Goal: Information Seeking & Learning: Learn about a topic

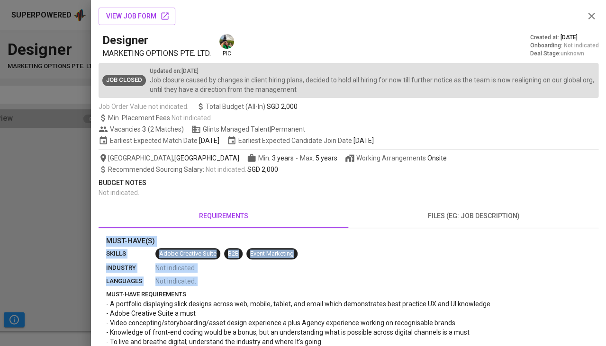
click at [59, 181] on div at bounding box center [303, 173] width 606 height 346
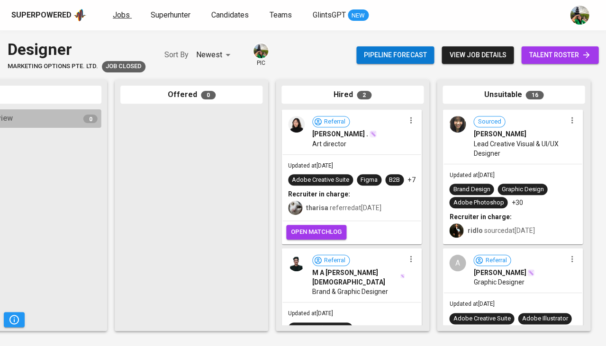
click at [121, 15] on span "Jobs" at bounding box center [121, 14] width 17 height 9
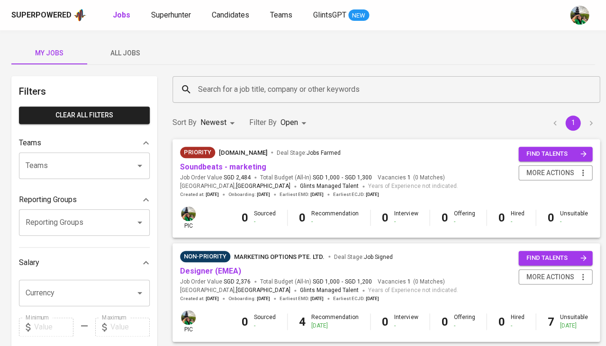
click at [131, 54] on span "All Jobs" at bounding box center [125, 53] width 64 height 12
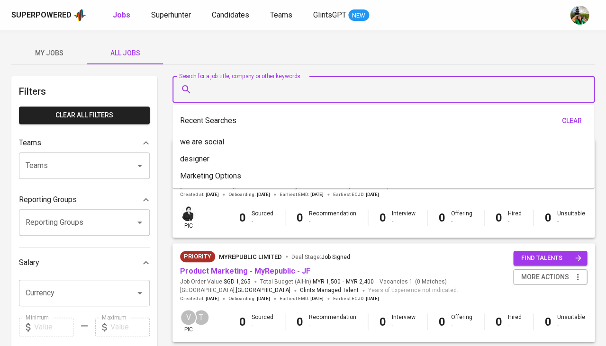
click at [243, 89] on input "Search for a job title, company or other keywords" at bounding box center [386, 89] width 380 height 18
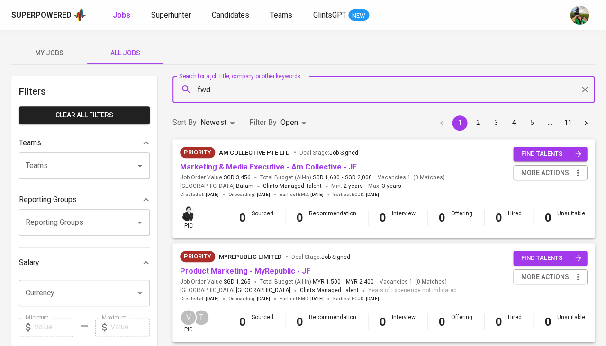
type input "fwd"
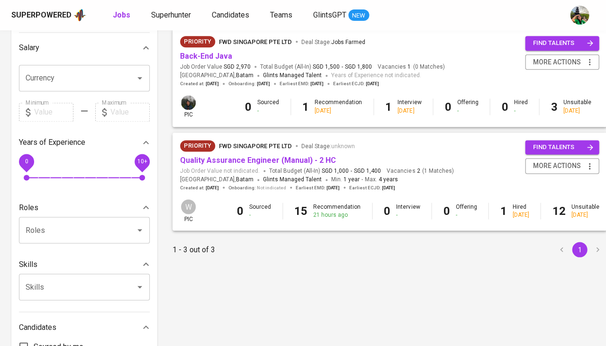
scroll to position [220, 0]
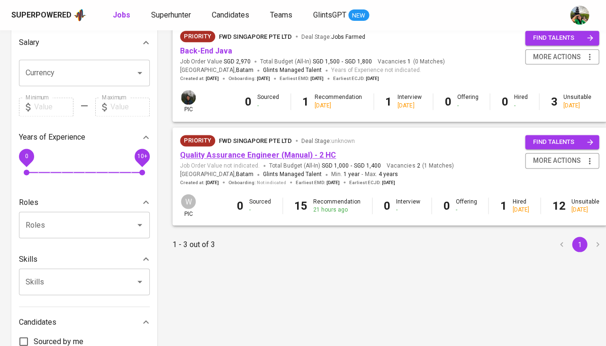
click at [269, 152] on link "Quality Assurance Engineer (Manual) - 2 HC" at bounding box center [258, 155] width 156 height 9
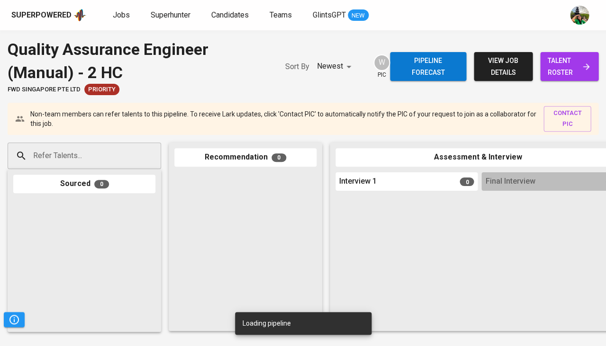
click at [571, 61] on span "talent roster" at bounding box center [568, 66] width 43 height 23
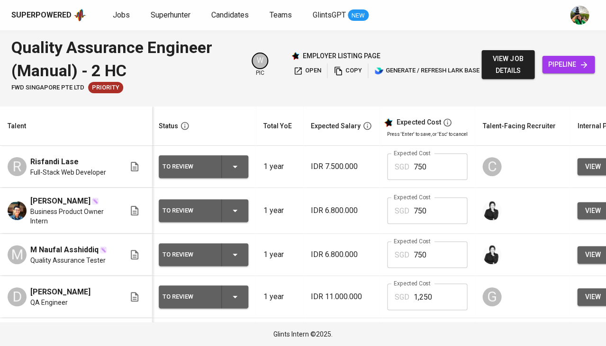
scroll to position [0, 1]
click at [125, 16] on span "Jobs" at bounding box center [121, 14] width 17 height 9
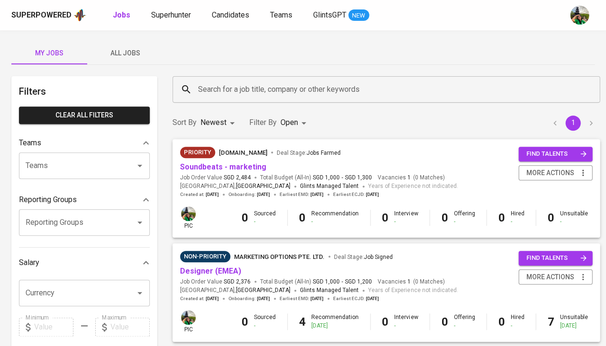
click at [138, 52] on span "All Jobs" at bounding box center [125, 53] width 64 height 12
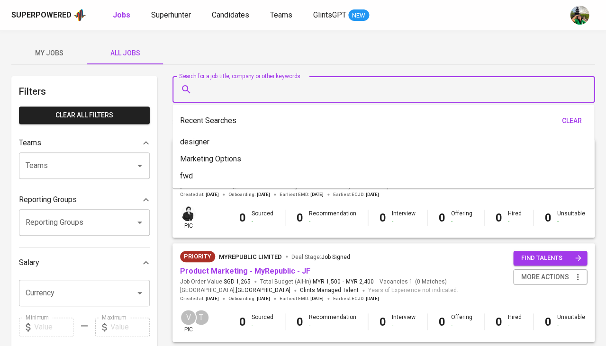
click at [236, 89] on input "Search for a job title, company or other keywords" at bounding box center [386, 89] width 380 height 18
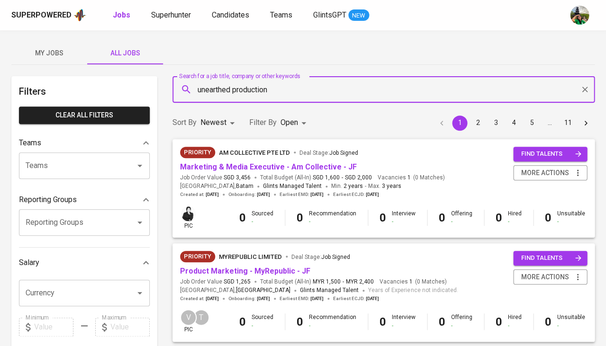
type input "unearthed production"
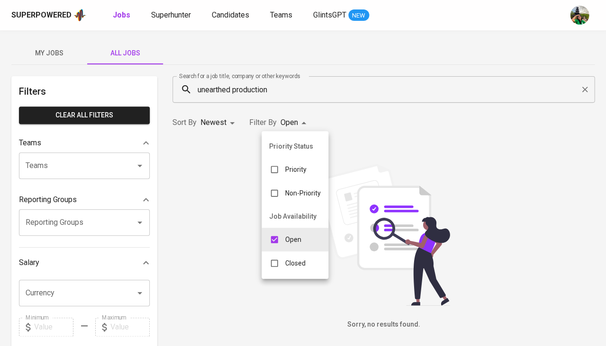
click at [299, 124] on body "Superpowered Jobs Superhunter Candidates Teams GlintsGPT NEW My Jobs All Jobs F…" at bounding box center [303, 323] width 606 height 646
click at [283, 263] on div "Closed" at bounding box center [287, 263] width 52 height 18
type input "OPEN,CLOSE"
checkbox input "true"
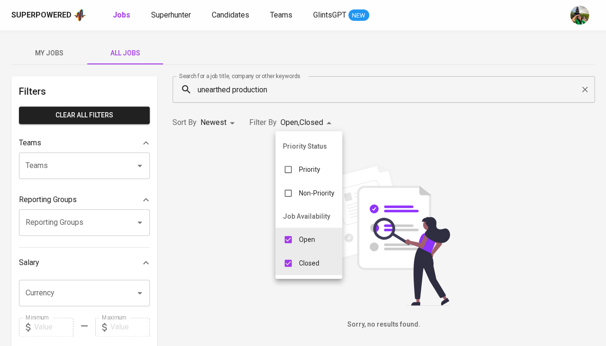
click at [303, 236] on p "Open" at bounding box center [307, 239] width 16 height 9
type input "CLOSE"
checkbox input "false"
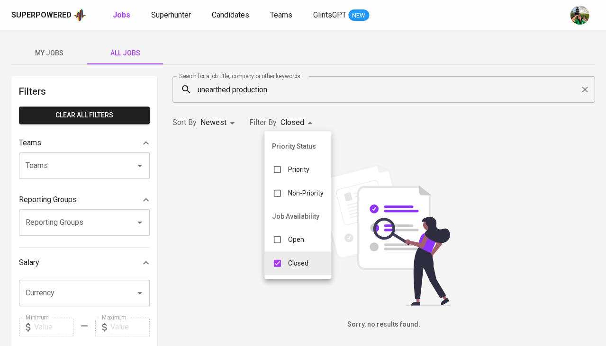
click at [375, 134] on div at bounding box center [303, 173] width 606 height 346
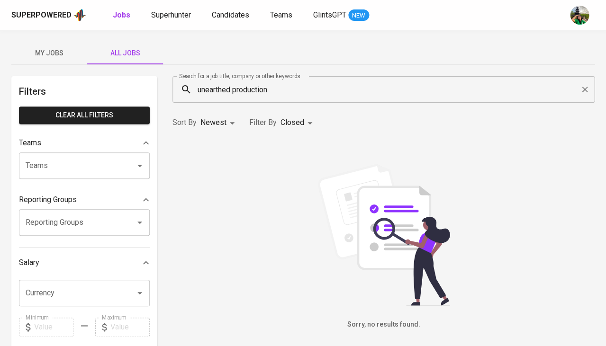
click at [242, 90] on input "unearthed production" at bounding box center [386, 89] width 380 height 18
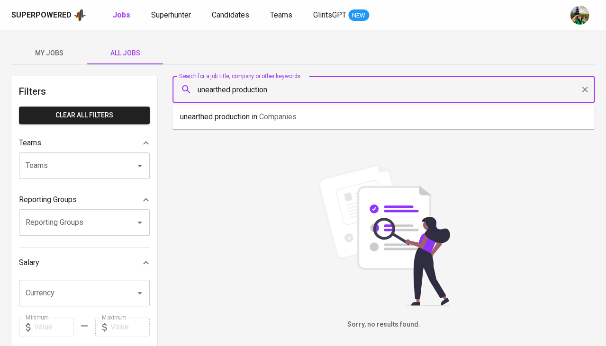
click at [242, 90] on input "unearthed production" at bounding box center [386, 89] width 380 height 18
type input "unearthed"
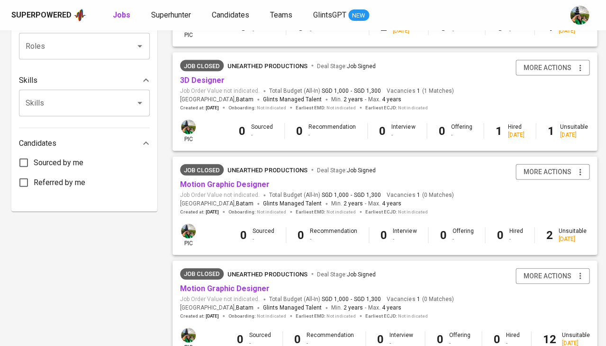
scroll to position [400, 0]
click at [205, 75] on link "3D Designer" at bounding box center [202, 79] width 45 height 9
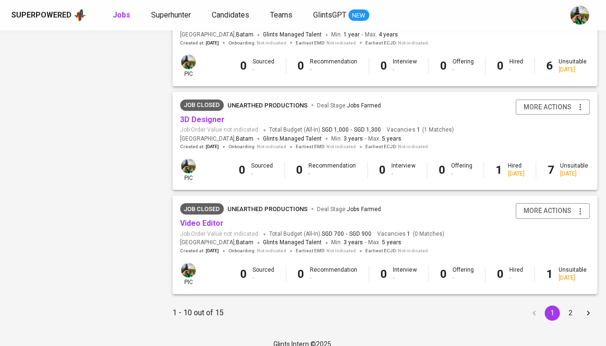
scroll to position [879, 0]
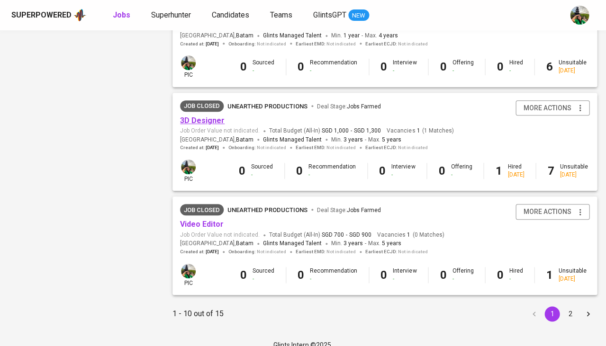
click at [199, 116] on link "3D Designer" at bounding box center [202, 120] width 45 height 9
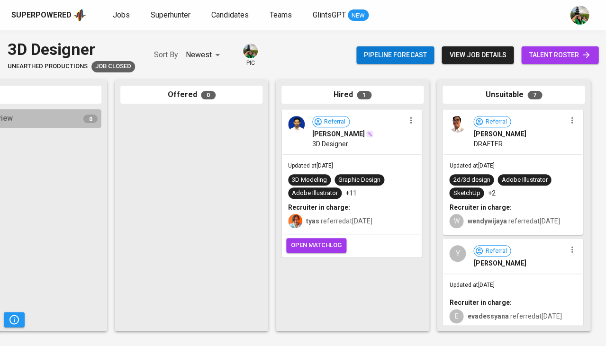
scroll to position [0, 522]
click at [124, 16] on span "Jobs" at bounding box center [121, 14] width 17 height 9
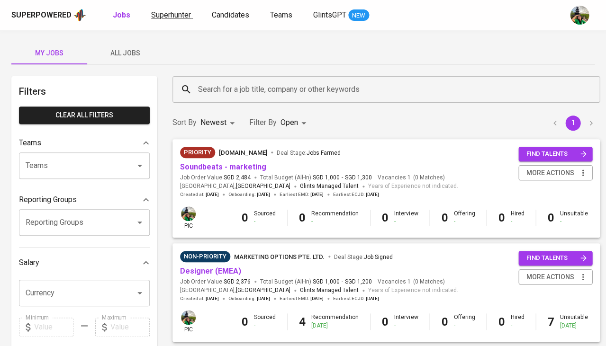
click at [171, 18] on span "Superhunter" at bounding box center [171, 14] width 40 height 9
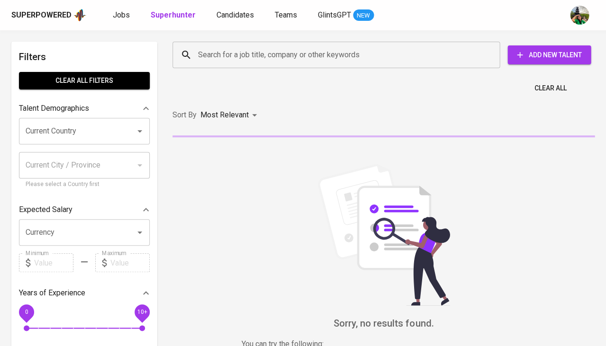
click at [263, 49] on input "Search for a job title, company or other keywords" at bounding box center [339, 55] width 286 height 18
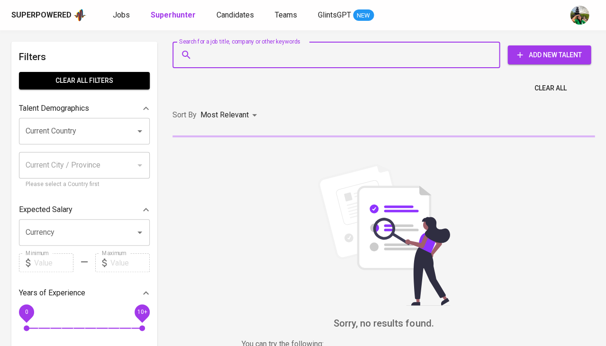
paste input "[EMAIL_ADDRESS][DOMAIN_NAME]"
type input "[EMAIL_ADDRESS][DOMAIN_NAME]"
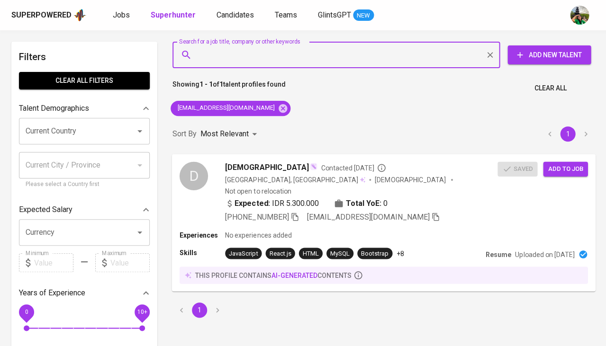
click at [300, 173] on div "Dewa Contacted [DATE] [GEOGRAPHIC_DATA], [GEOGRAPHIC_DATA] [DEMOGRAPHIC_DATA] N…" at bounding box center [361, 191] width 272 height 61
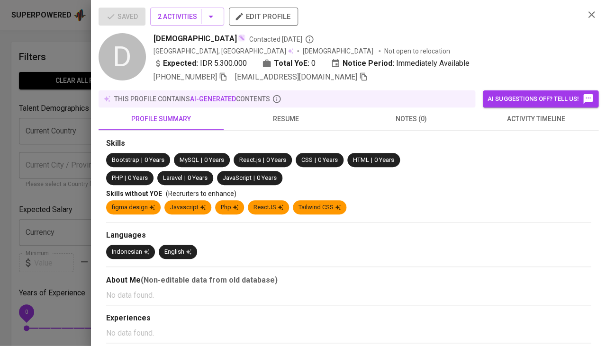
click at [515, 118] on span "activity timeline" at bounding box center [536, 119] width 114 height 12
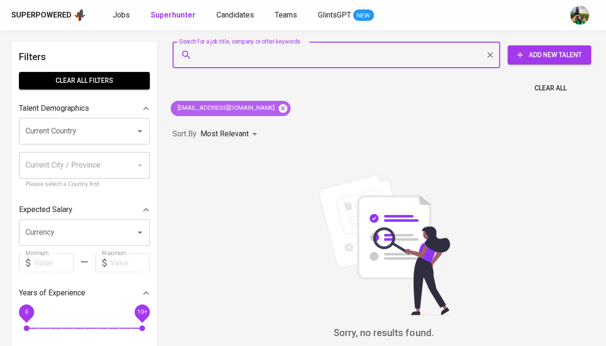
click at [287, 109] on icon at bounding box center [282, 108] width 9 height 9
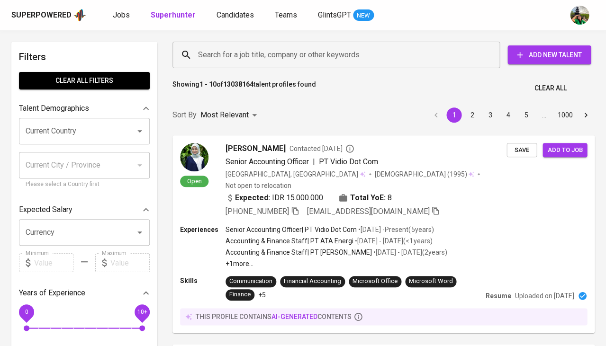
click at [101, 118] on div "Current Country" at bounding box center [84, 131] width 131 height 27
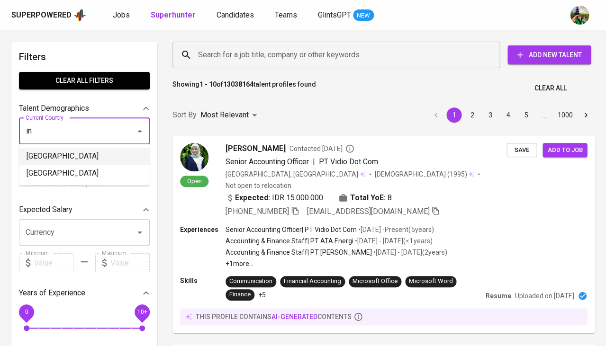
click at [52, 161] on li "[GEOGRAPHIC_DATA]" at bounding box center [84, 156] width 131 height 17
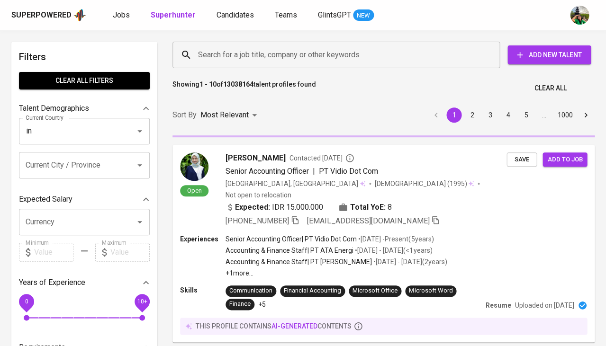
type input "[GEOGRAPHIC_DATA]"
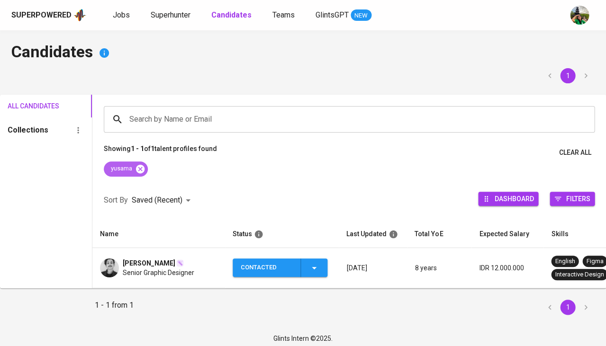
click at [138, 167] on icon at bounding box center [140, 168] width 9 height 9
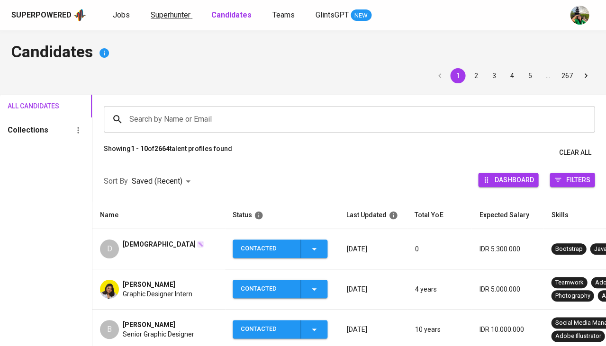
click at [164, 18] on span "Superhunter" at bounding box center [171, 14] width 40 height 9
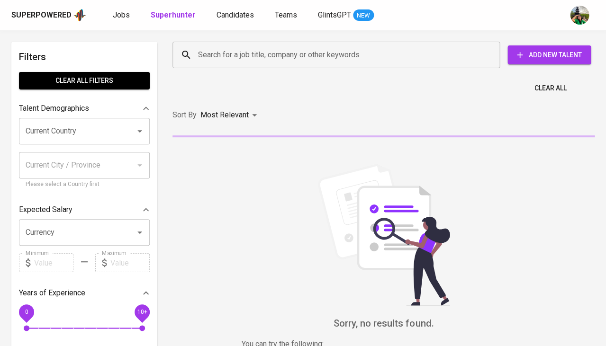
click at [241, 49] on input "Search for a job title, company or other keywords" at bounding box center [339, 55] width 286 height 18
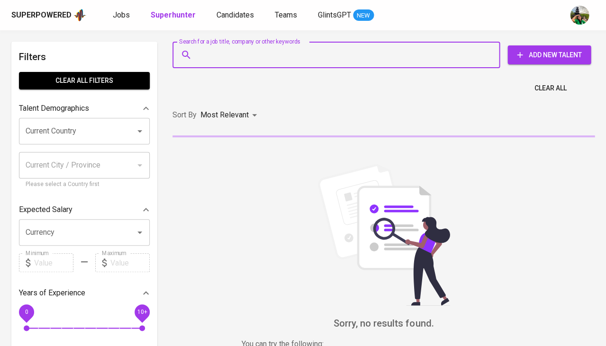
click at [241, 49] on input "Search for a job title, company or other keywords" at bounding box center [339, 55] width 286 height 18
paste input "fadsyahad@gmail.com"
type input "fadsyahad@gmail.com"
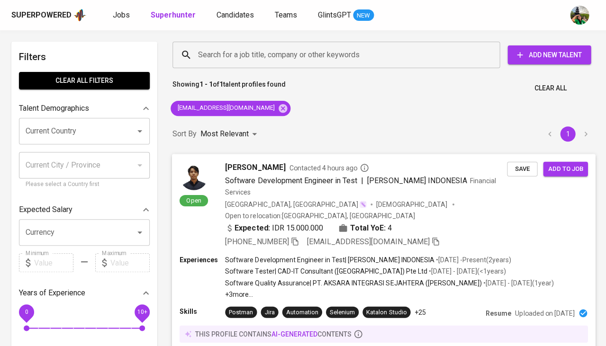
click at [285, 169] on span "Muhammad Fadhil Syahad" at bounding box center [255, 166] width 60 height 11
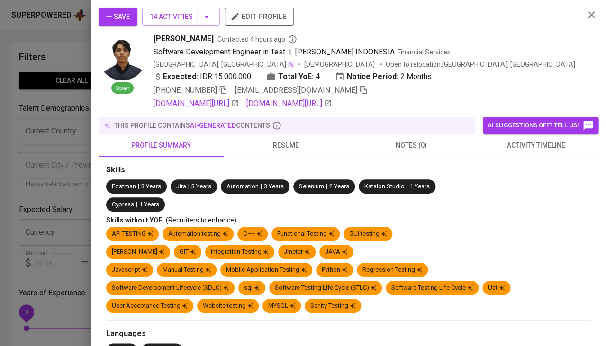
click at [554, 149] on button "activity timeline" at bounding box center [535, 145] width 125 height 23
